Goal: Find specific page/section: Find specific page/section

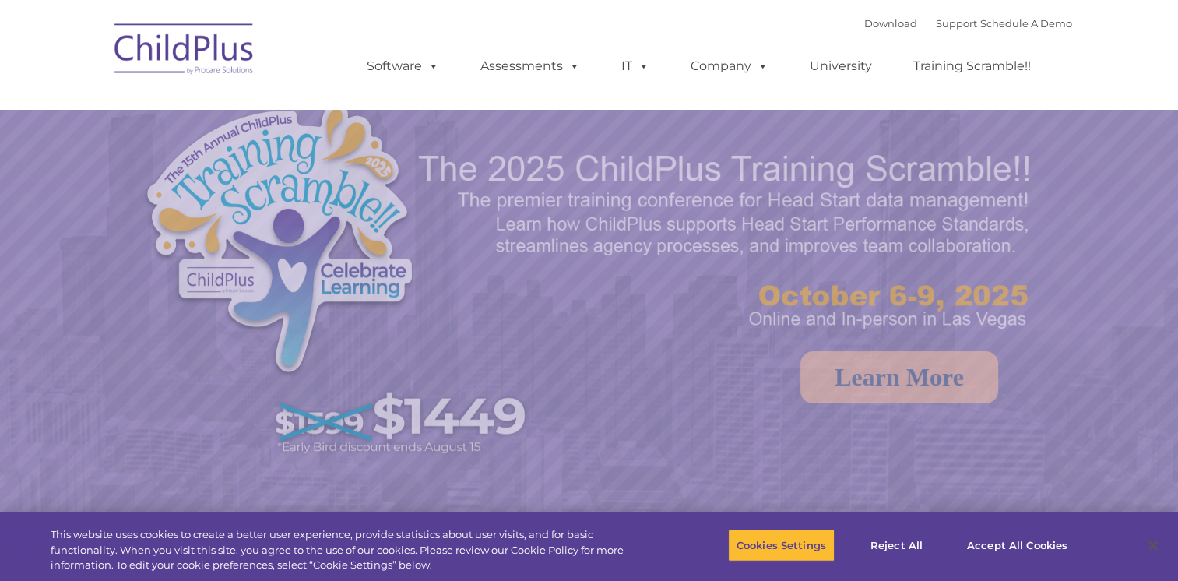
select select "MEDIUM"
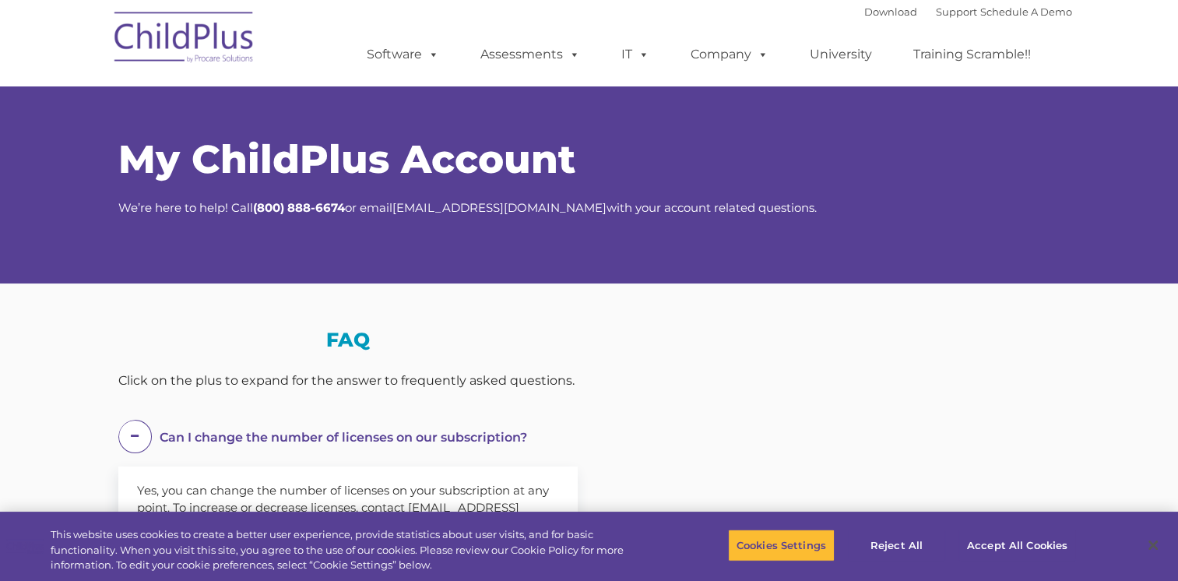
select select "MEDIUM"
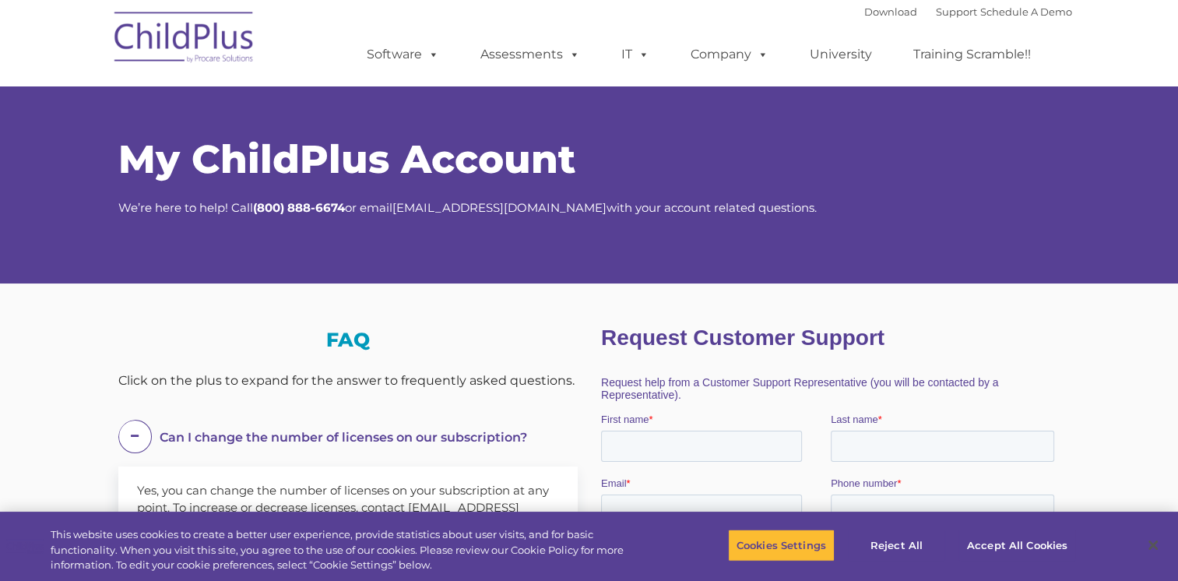
click at [856, 169] on h1 "My ChildPlus Account" at bounding box center [589, 159] width 942 height 39
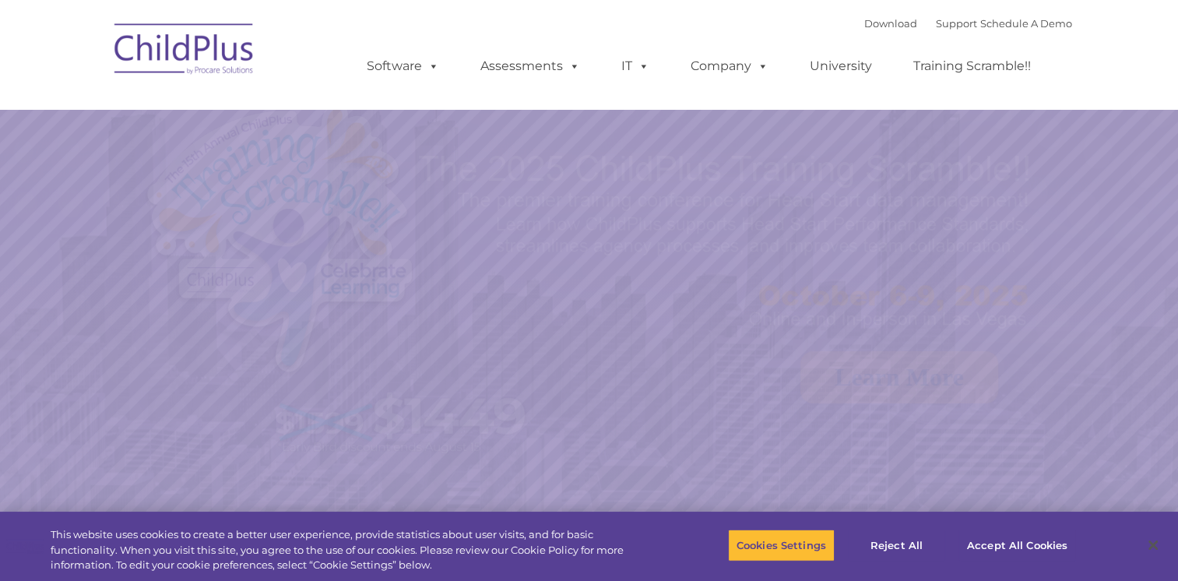
select select "MEDIUM"
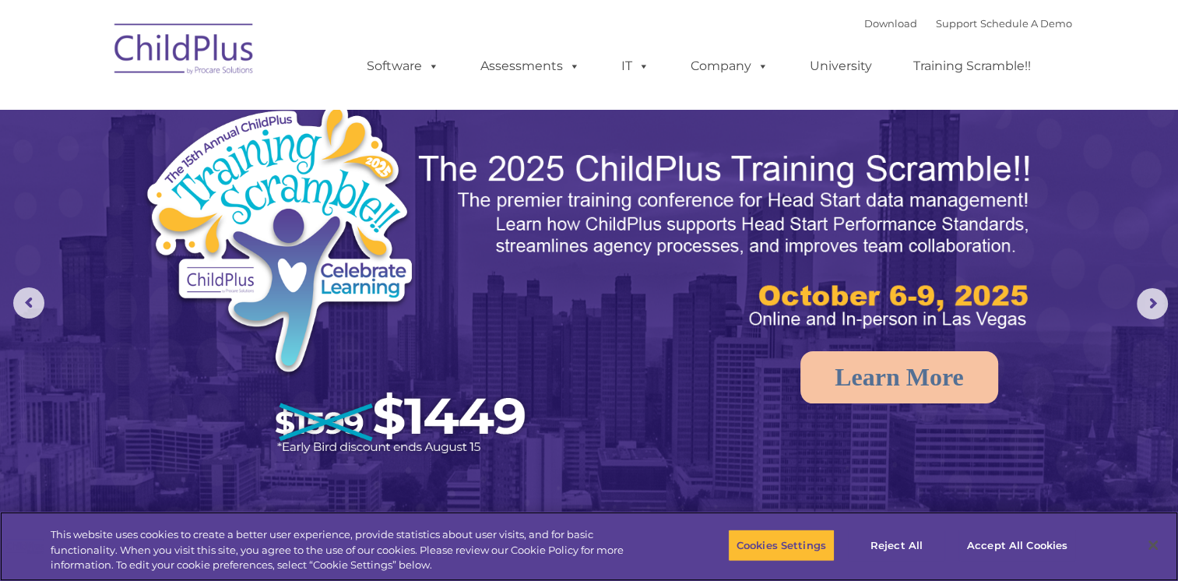
scroll to position [508, 0]
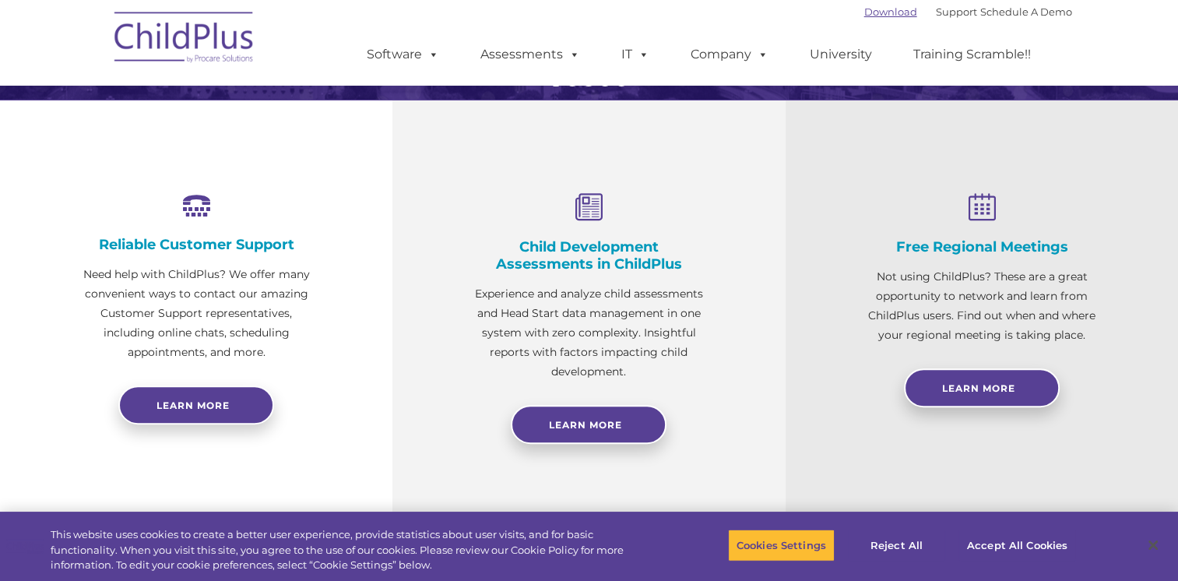
click at [864, 11] on link "Download" at bounding box center [890, 11] width 53 height 12
